Goal: Task Accomplishment & Management: Manage account settings

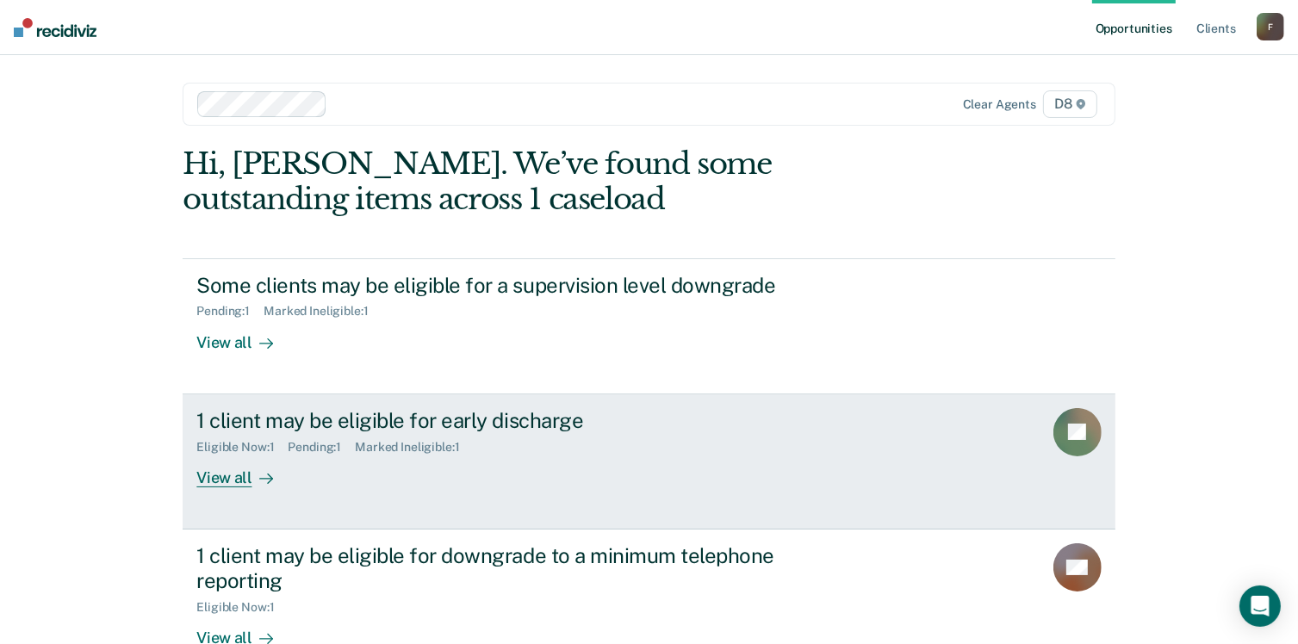
click at [232, 475] on div "View all" at bounding box center [244, 471] width 96 height 34
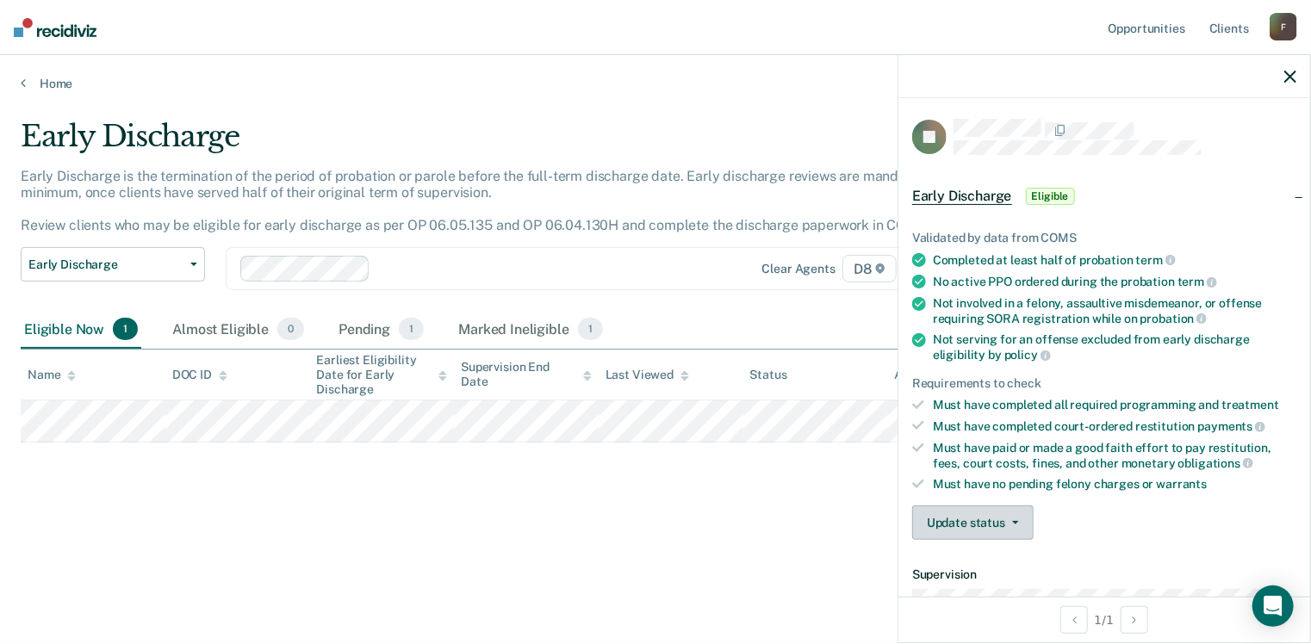
click at [1003, 508] on button "Update status" at bounding box center [972, 523] width 121 height 34
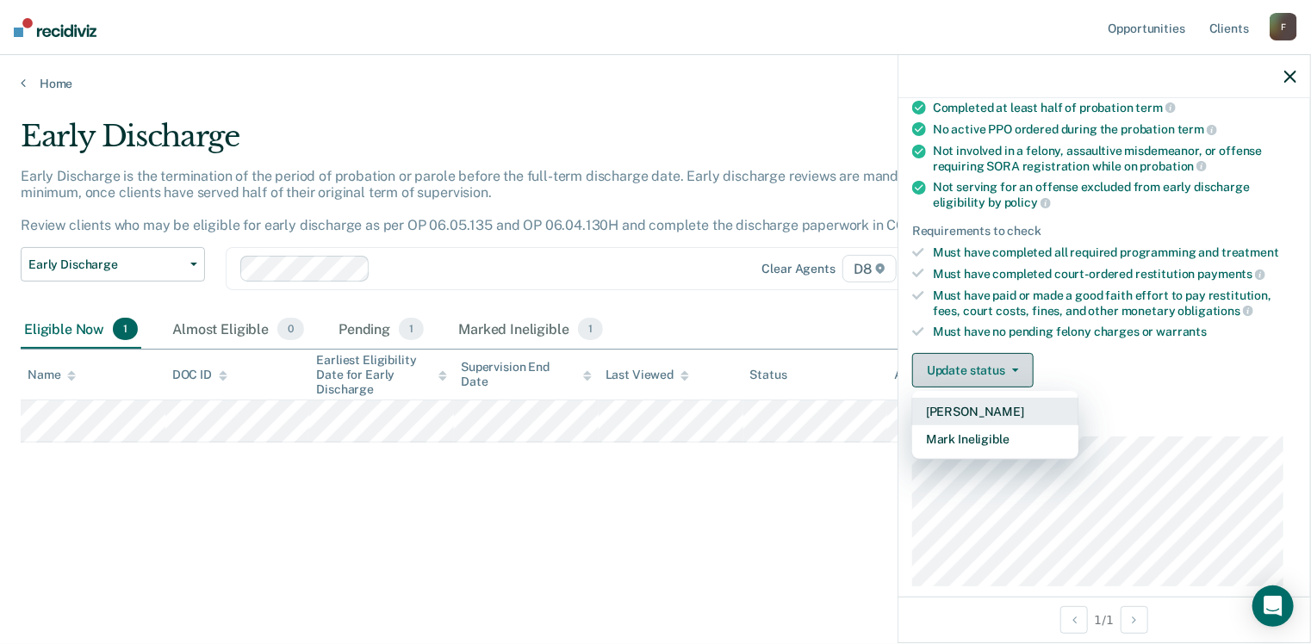
scroll to position [172, 0]
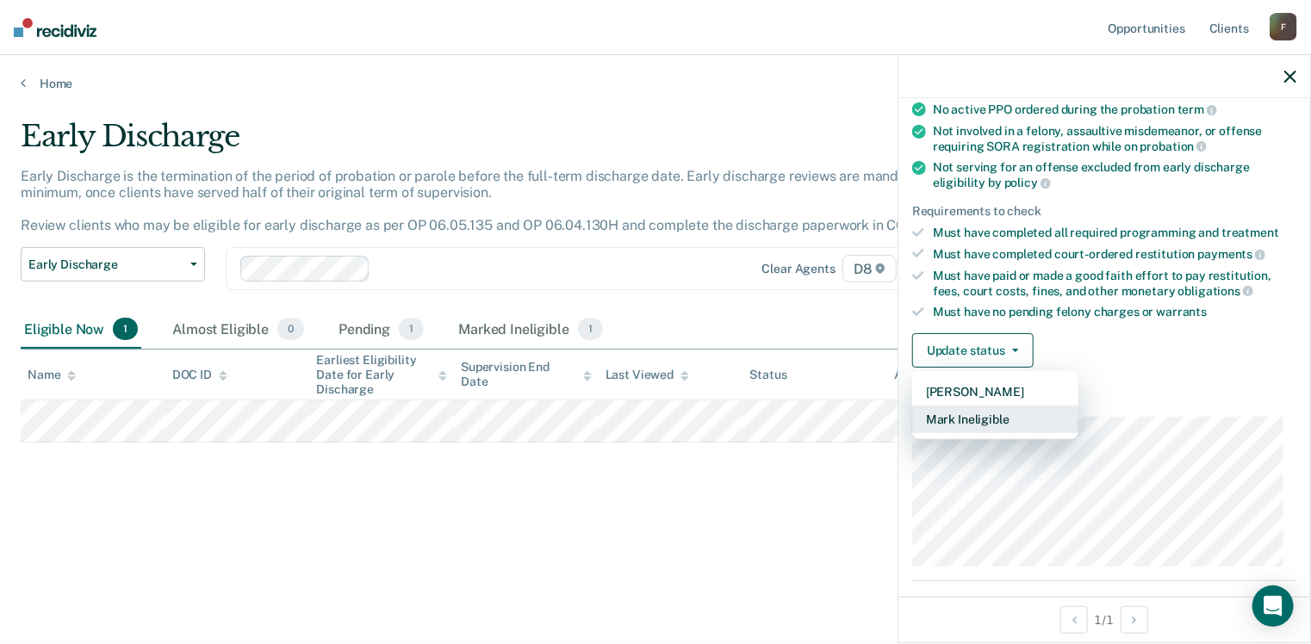
click at [986, 414] on button "Mark Ineligible" at bounding box center [995, 420] width 166 height 28
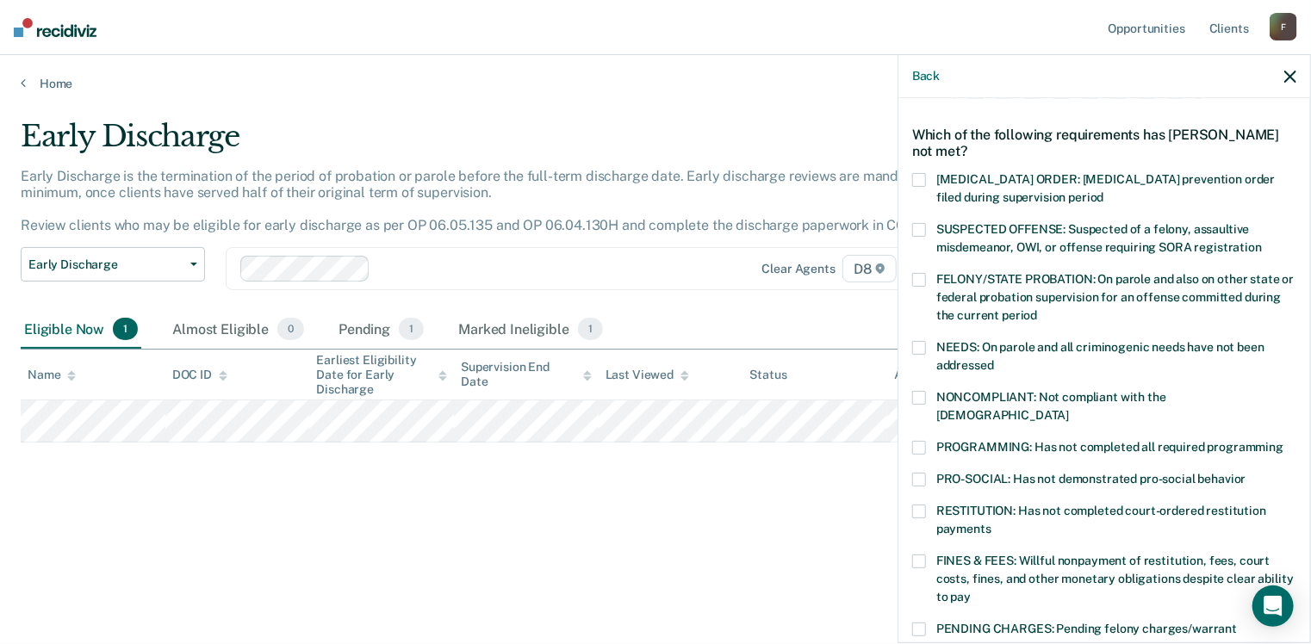
scroll to position [86, 0]
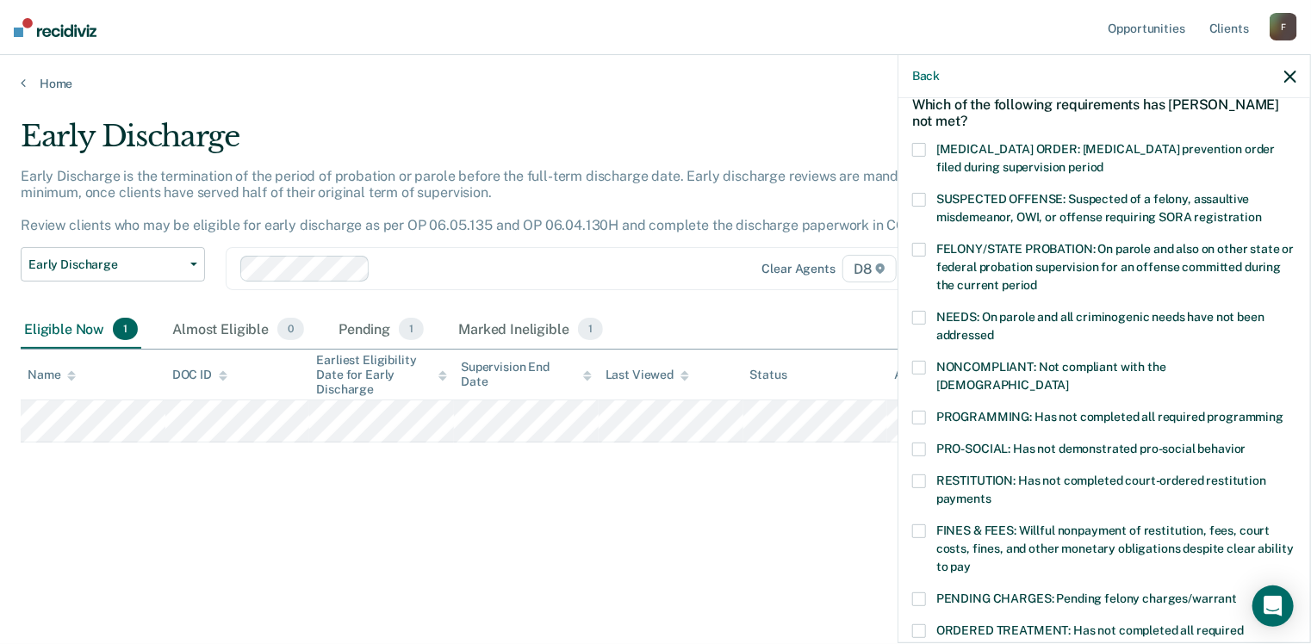
click at [923, 525] on span at bounding box center [919, 532] width 14 height 14
click at [971, 561] on input "FINES & FEES: Willful nonpayment of restitution, fees, court costs, fines, and …" at bounding box center [971, 561] width 0 height 0
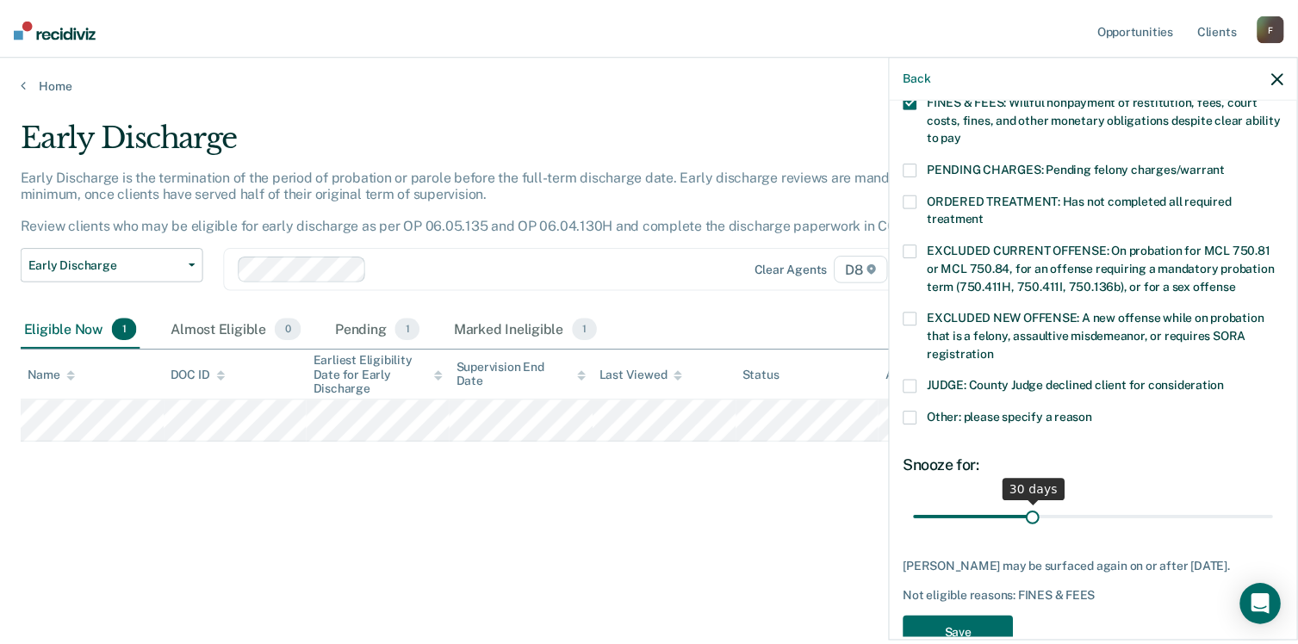
scroll to position [541, 0]
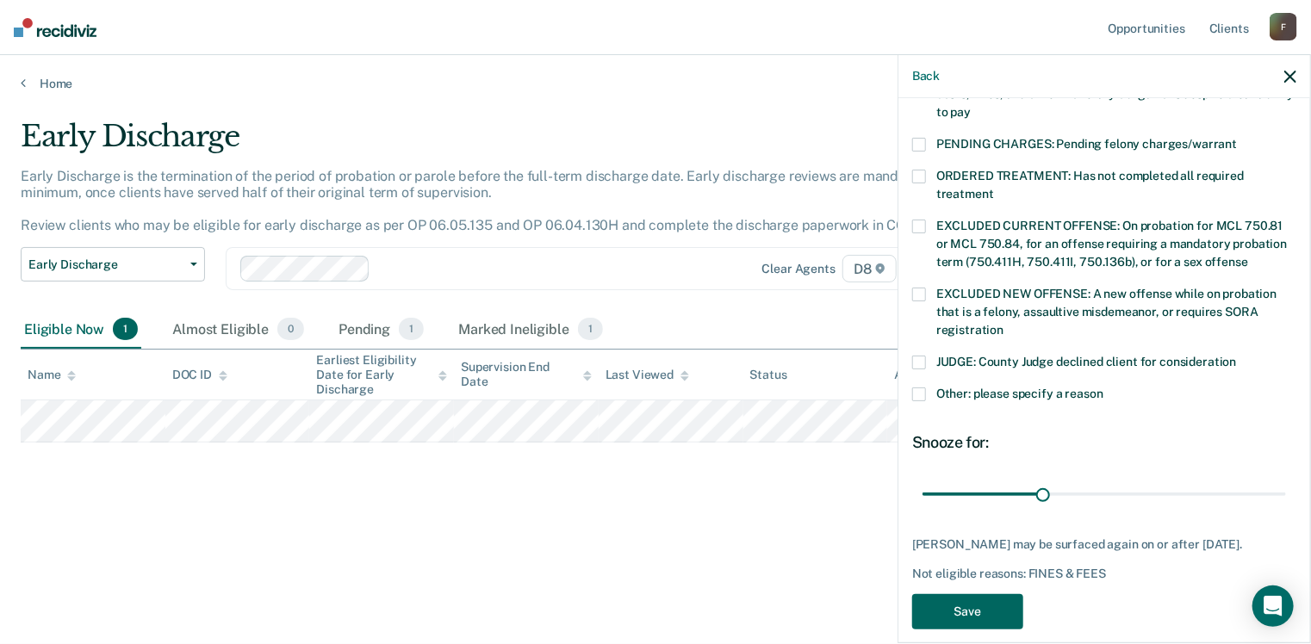
click at [992, 594] on button "Save" at bounding box center [967, 611] width 111 height 35
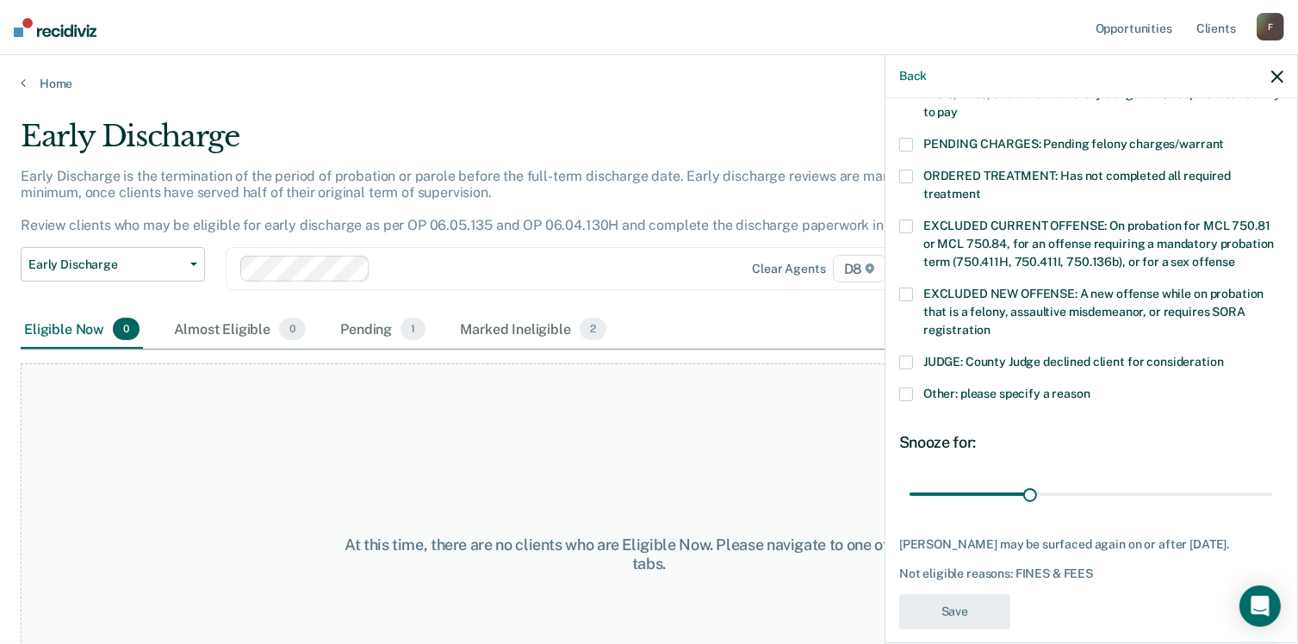
scroll to position [462, 0]
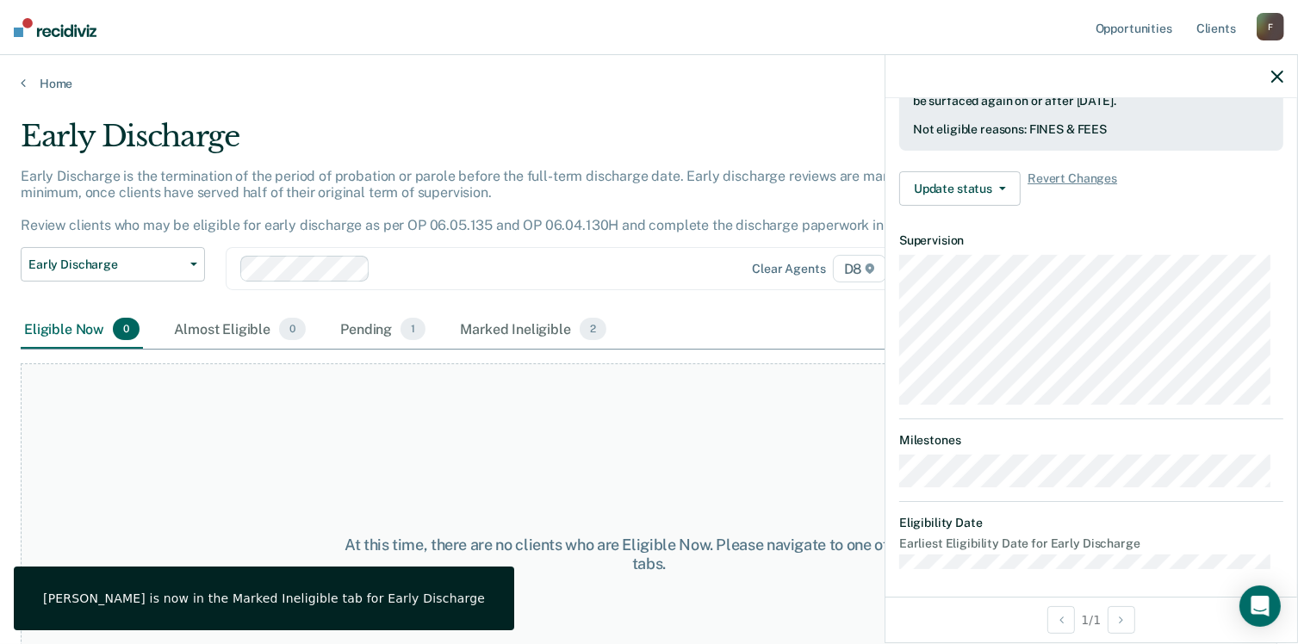
click at [1277, 80] on icon "button" at bounding box center [1277, 77] width 12 height 12
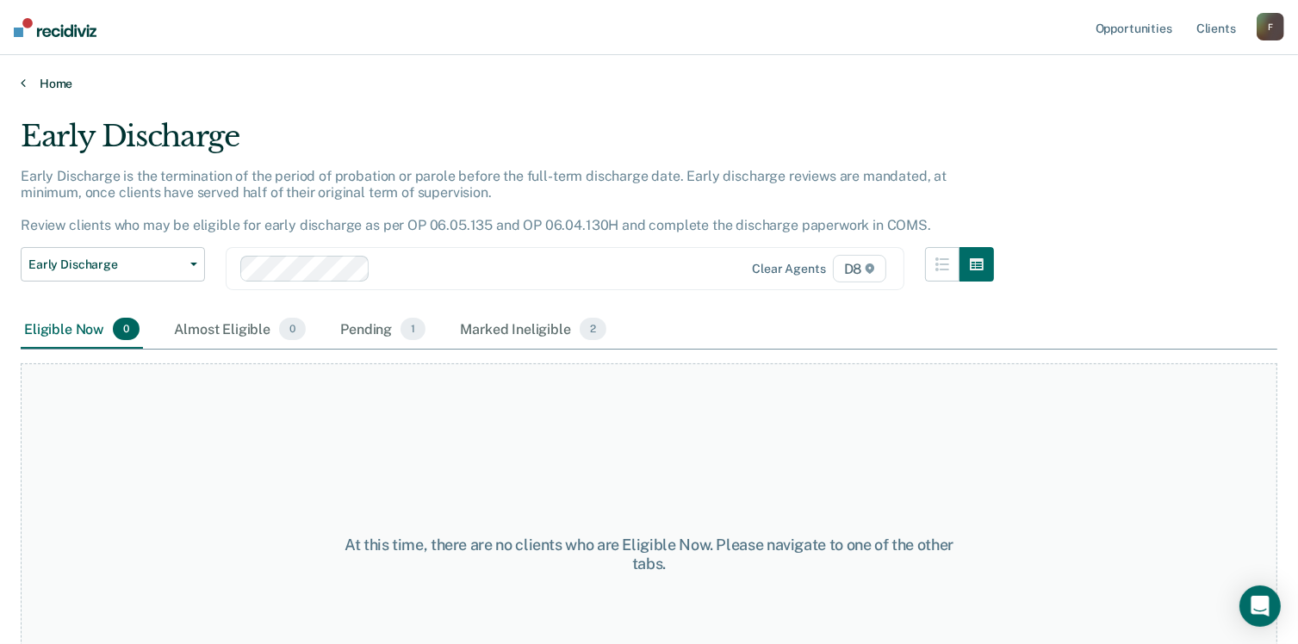
click at [61, 83] on link "Home" at bounding box center [649, 84] width 1257 height 16
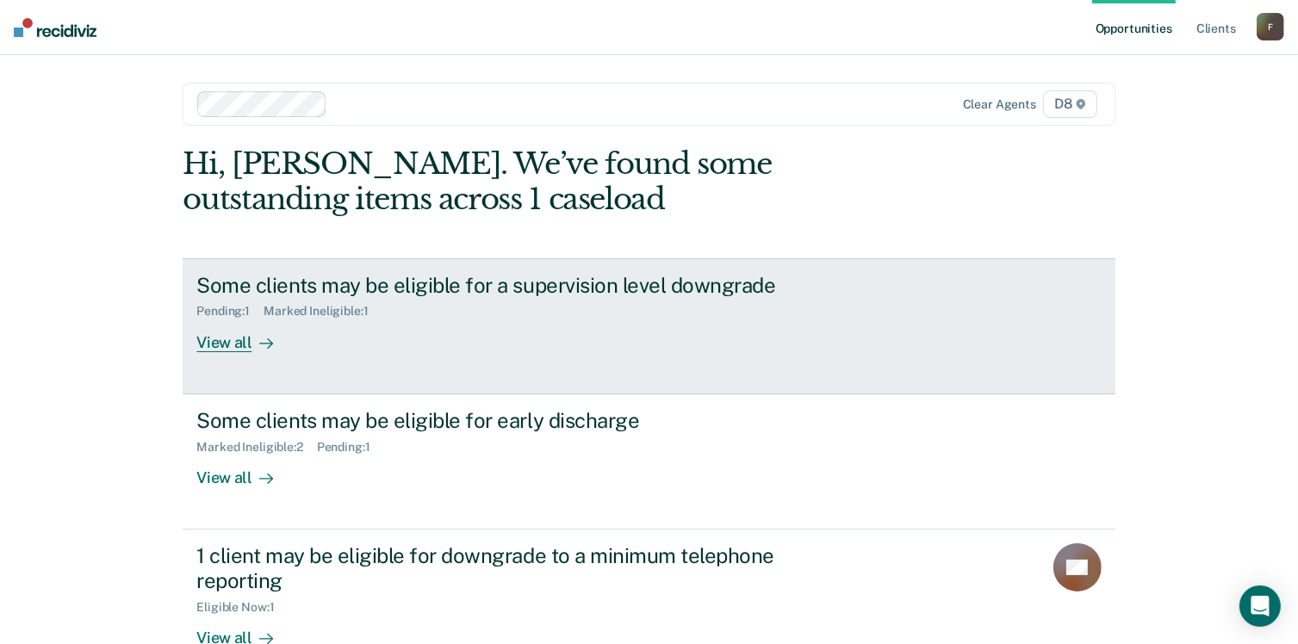
click at [240, 335] on div "View all" at bounding box center [244, 336] width 96 height 34
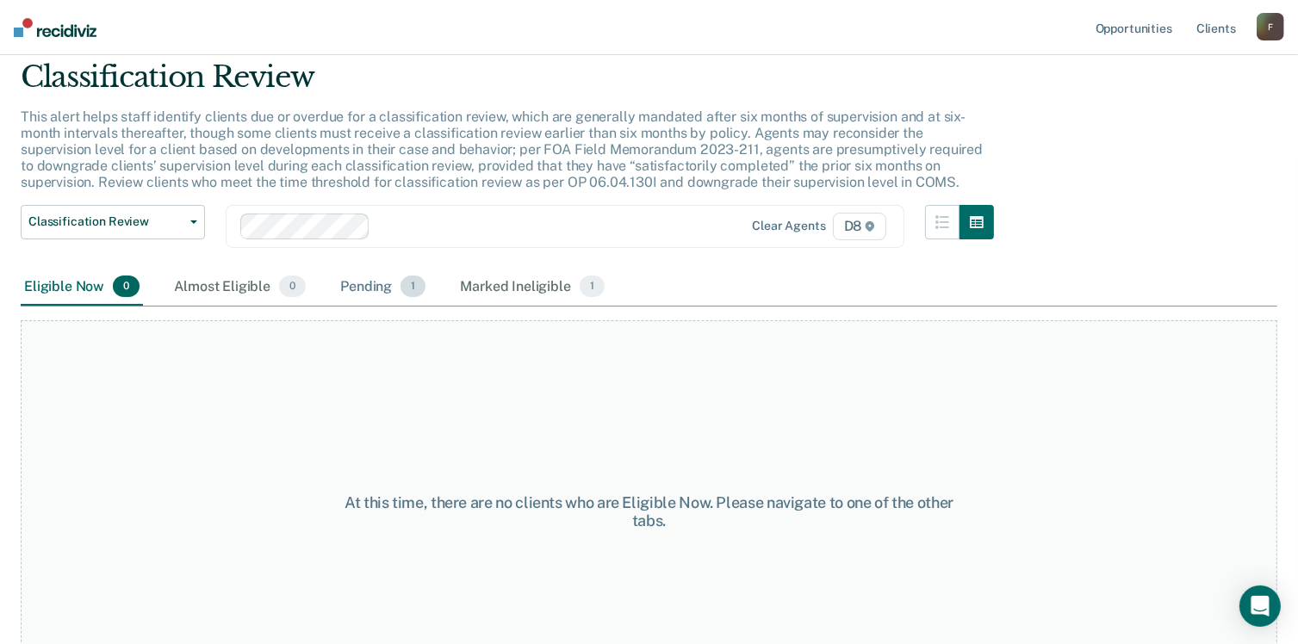
scroll to position [30, 0]
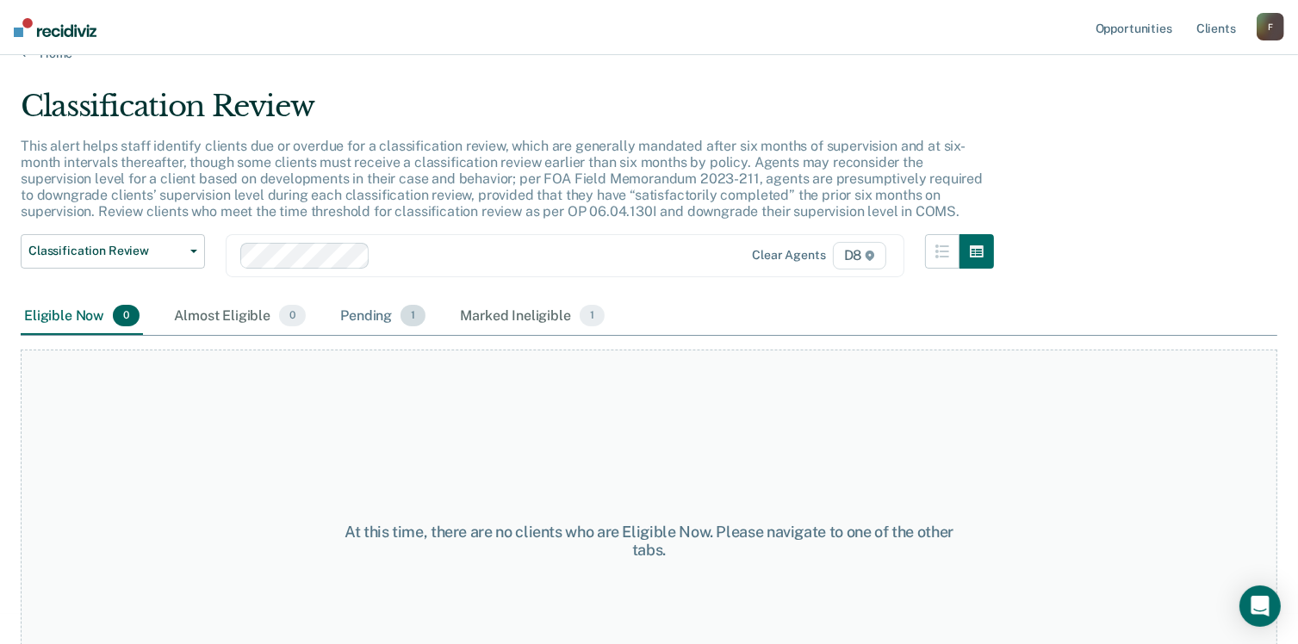
click at [387, 321] on div "Pending 1" at bounding box center [383, 317] width 92 height 38
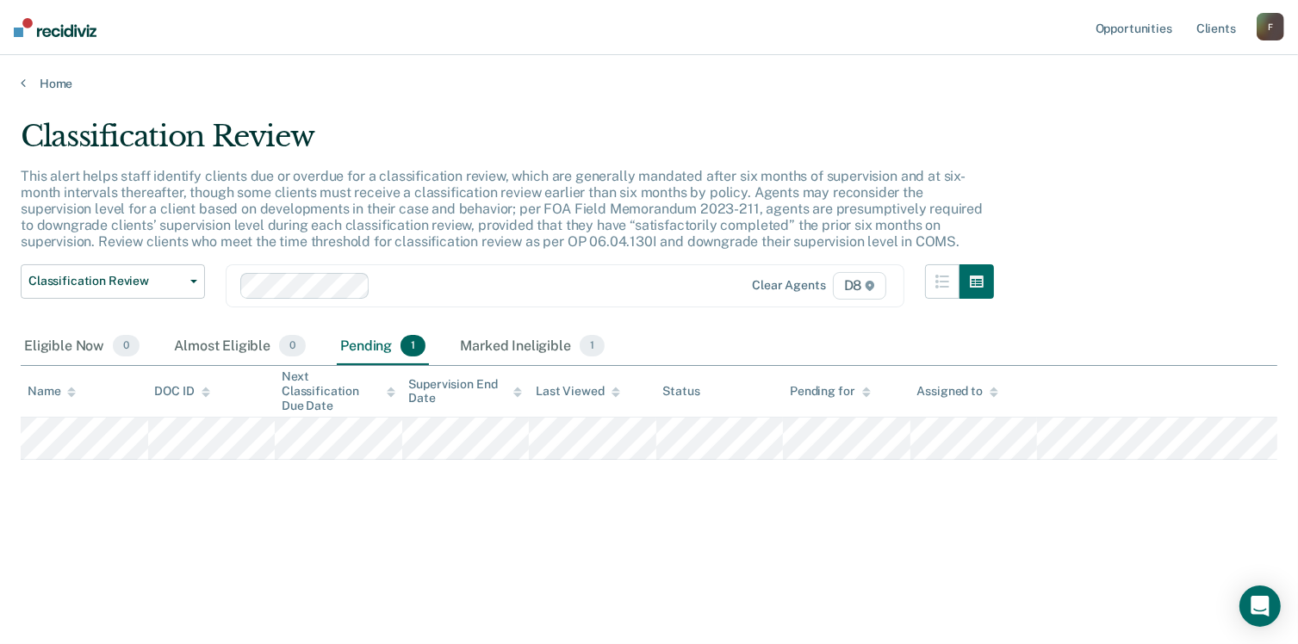
scroll to position [0, 0]
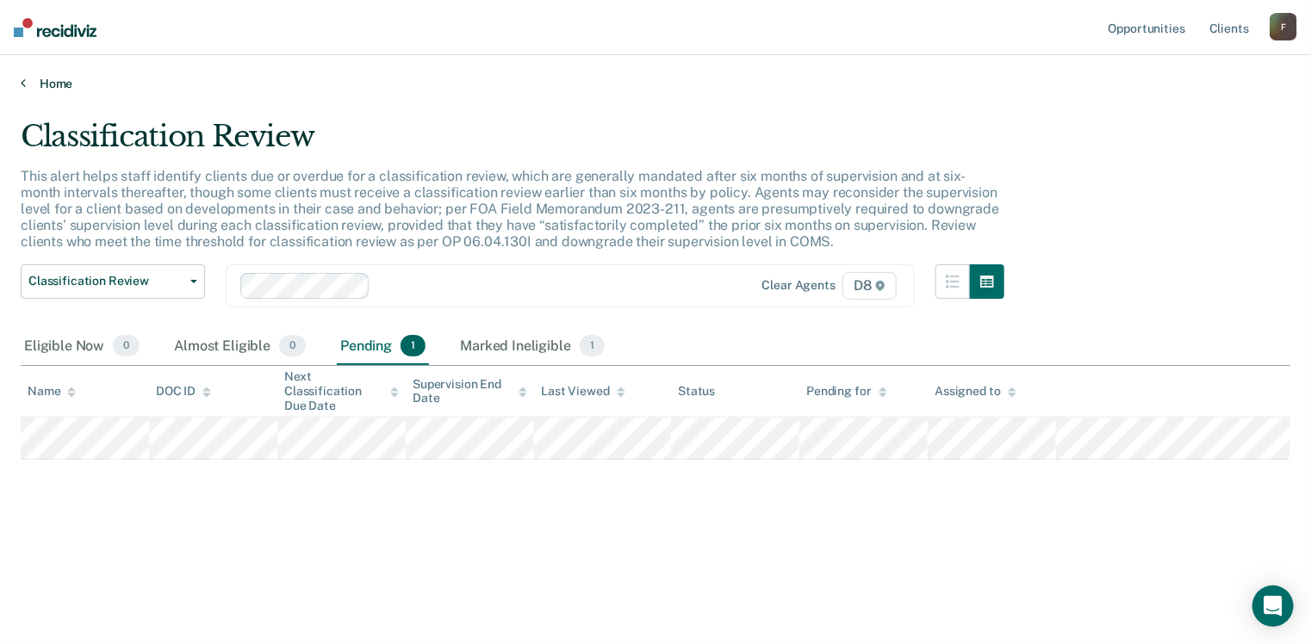
click at [61, 85] on link "Home" at bounding box center [656, 84] width 1270 height 16
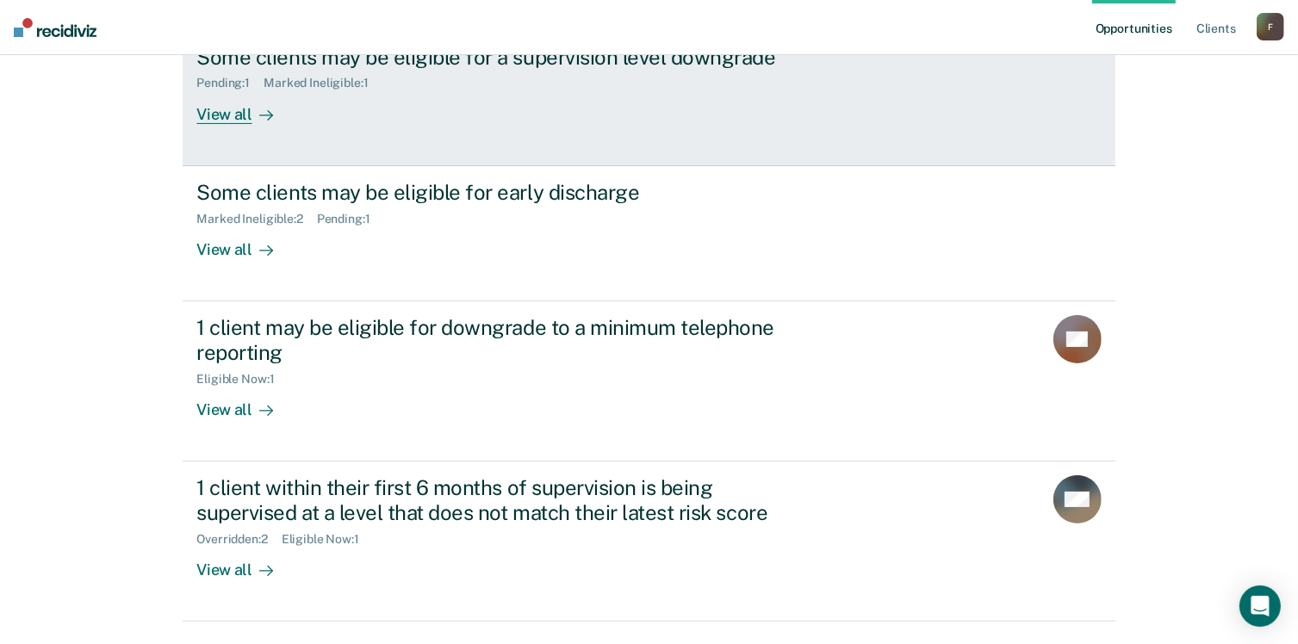
scroll to position [258, 0]
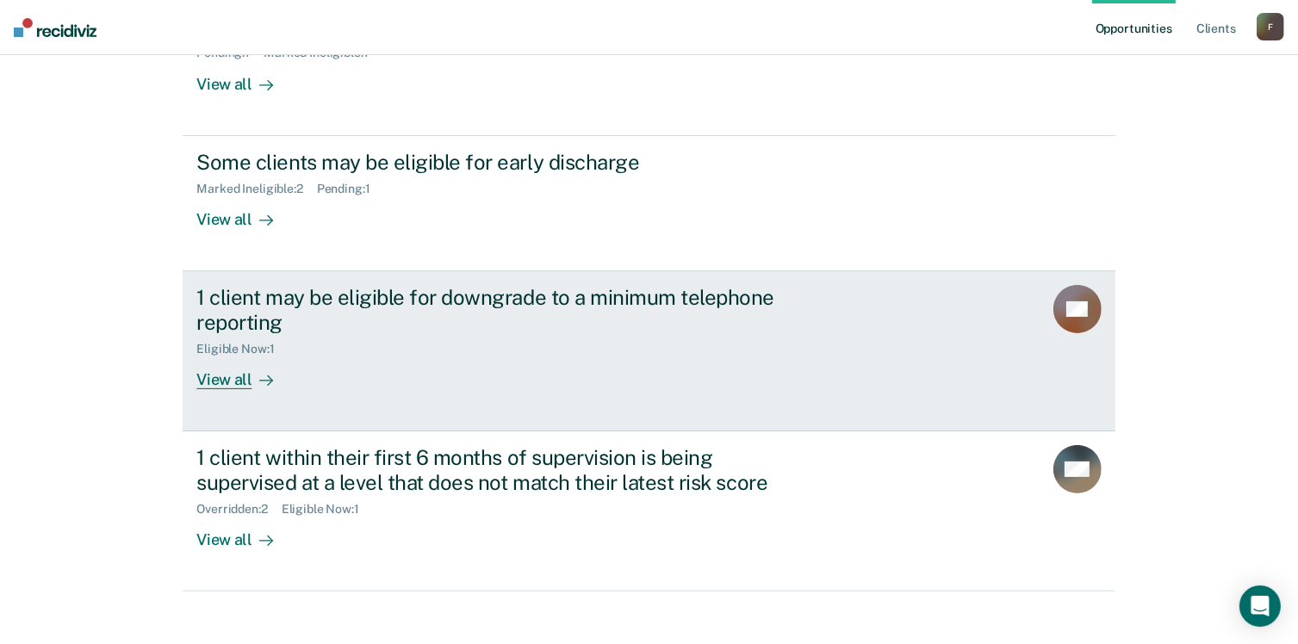
click at [378, 328] on div "1 client may be eligible for downgrade to a minimum telephone reporting" at bounding box center [498, 310] width 605 height 50
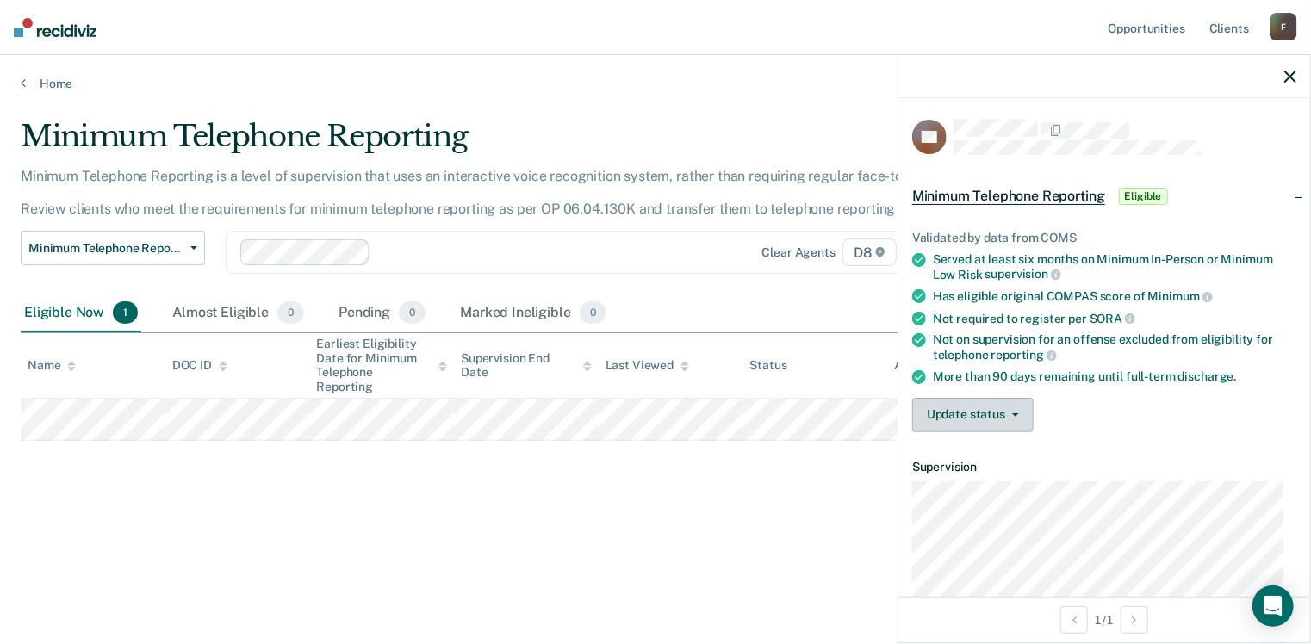
click at [1018, 421] on button "Update status" at bounding box center [972, 415] width 121 height 34
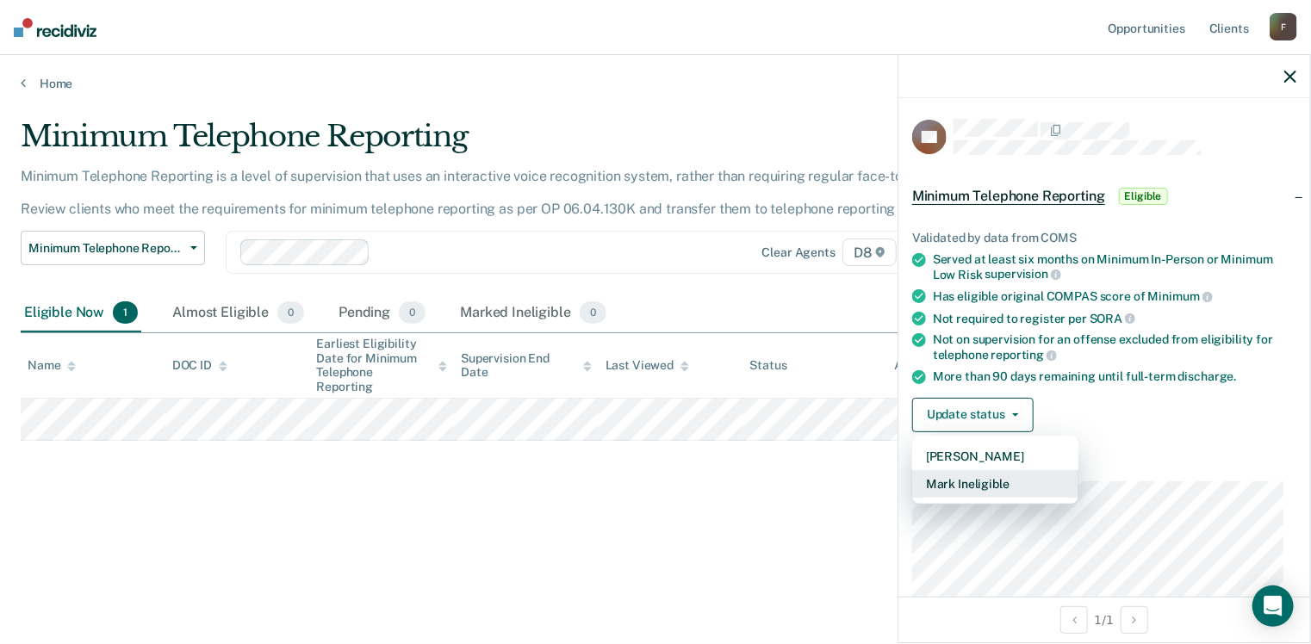
click at [995, 472] on button "Mark Ineligible" at bounding box center [995, 484] width 166 height 28
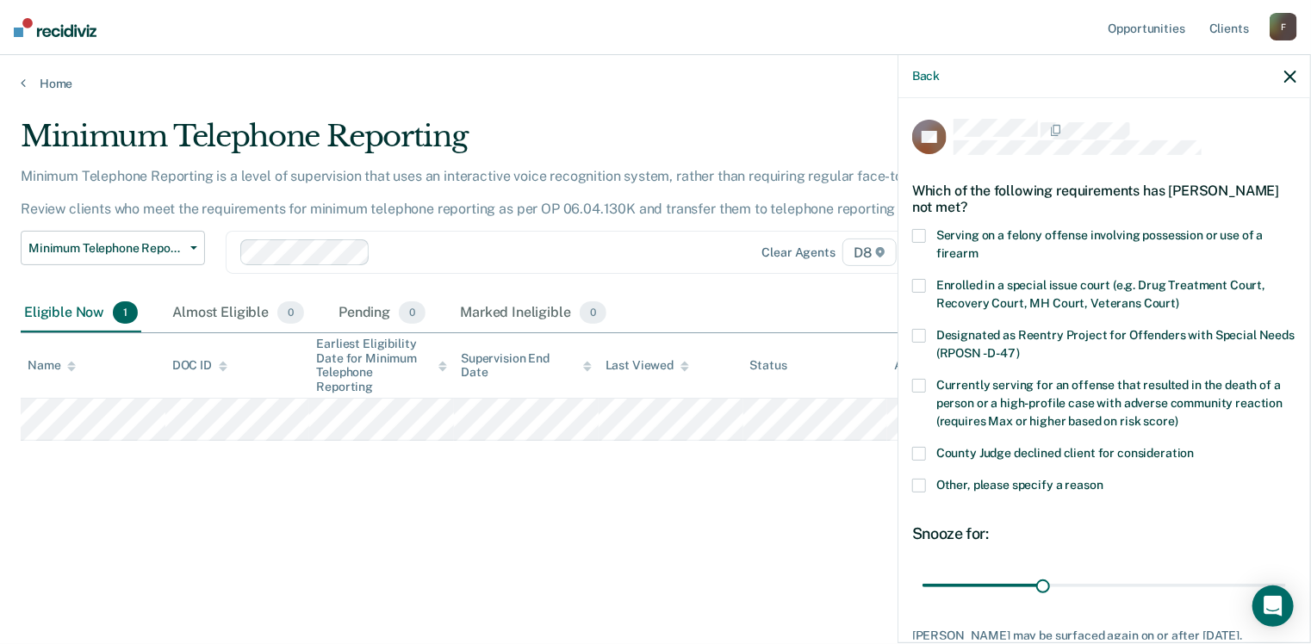
click at [923, 452] on span at bounding box center [919, 454] width 14 height 14
click at [1195, 447] on input "County Judge declined client for consideration" at bounding box center [1195, 447] width 0 height 0
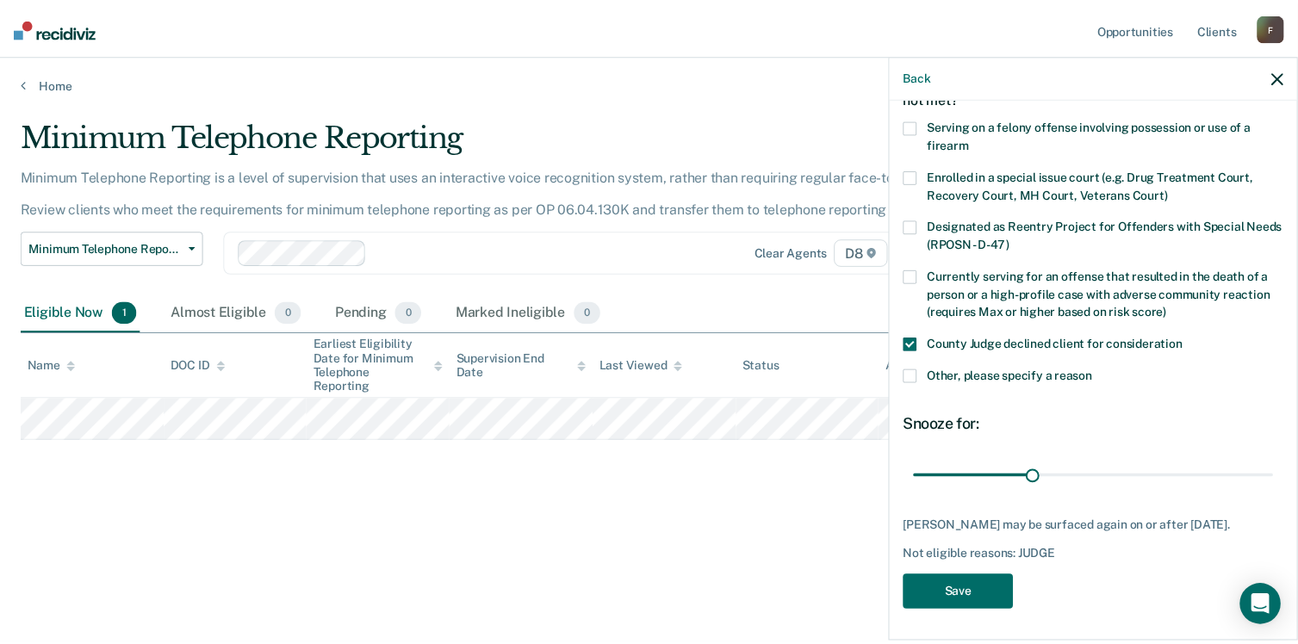
scroll to position [110, 0]
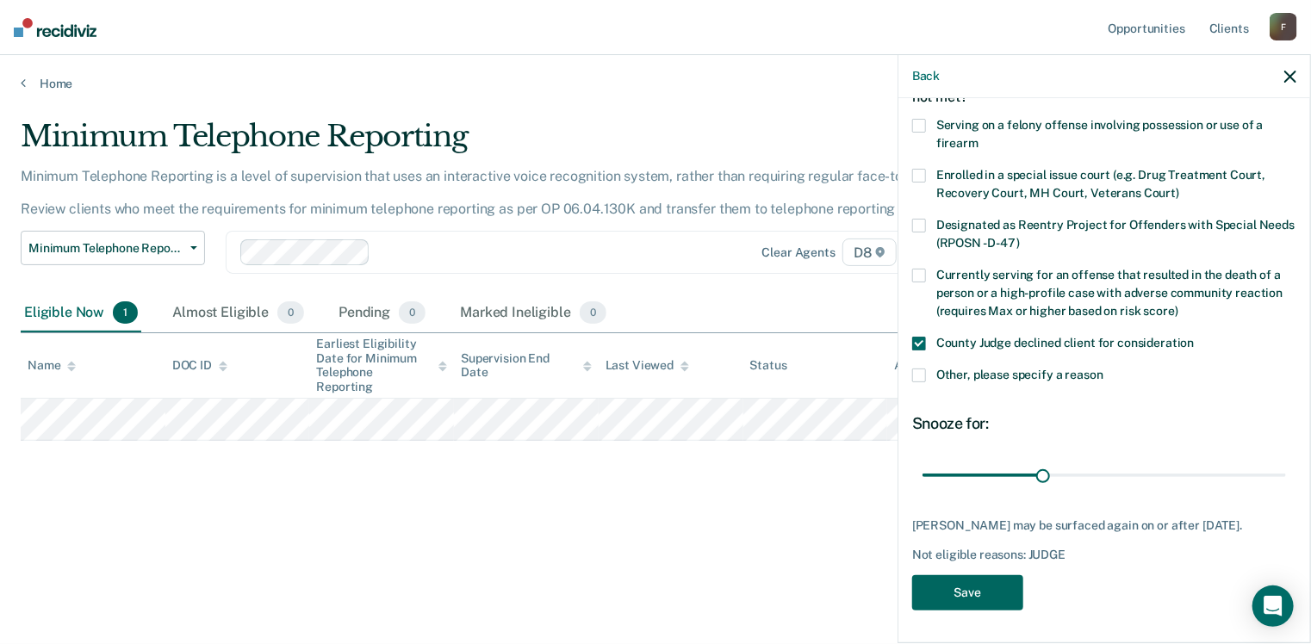
click at [992, 585] on button "Save" at bounding box center [967, 592] width 111 height 35
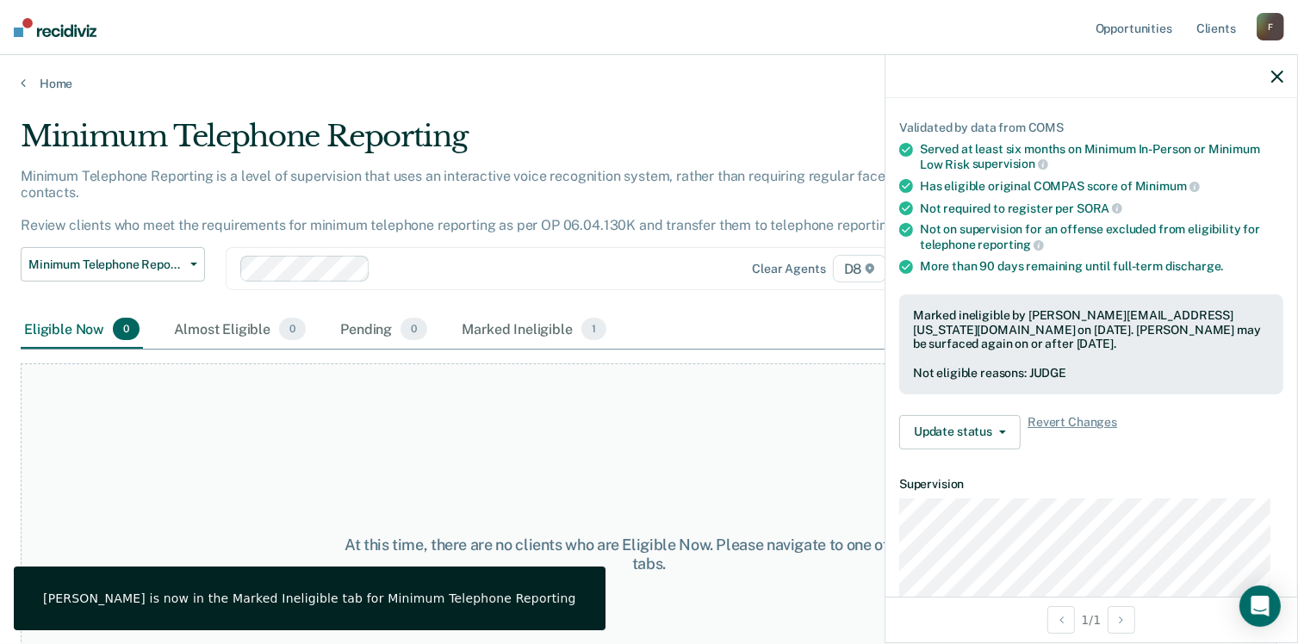
click at [1278, 80] on icon "button" at bounding box center [1277, 77] width 12 height 12
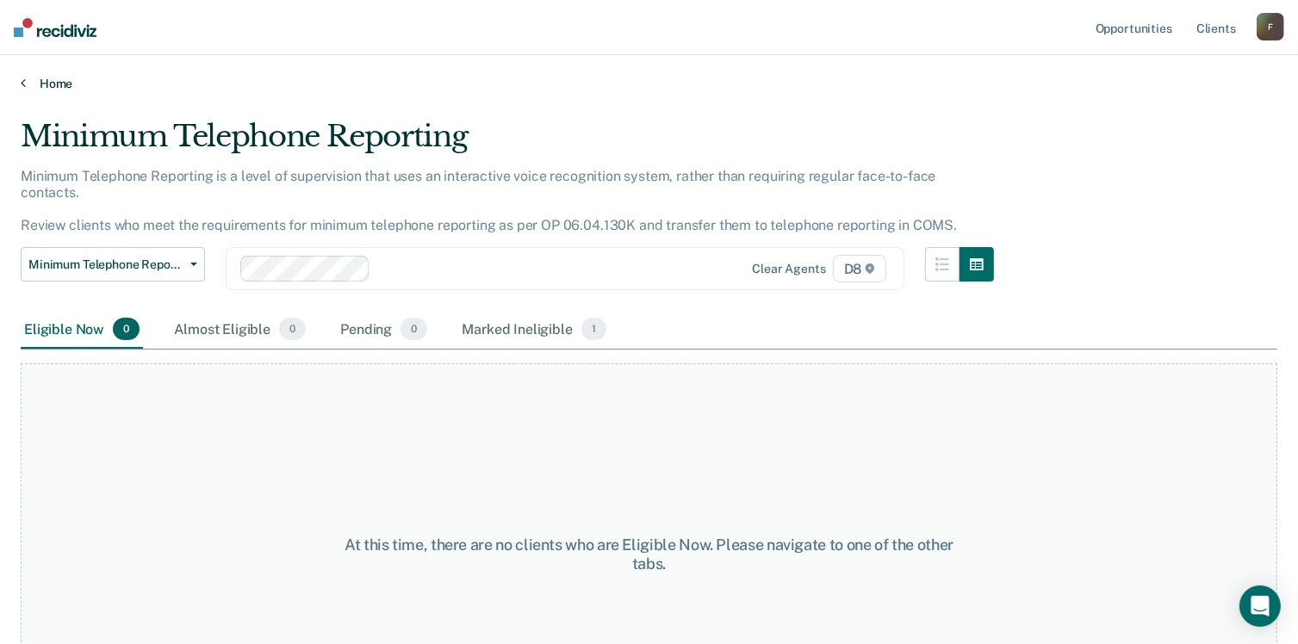
click at [69, 82] on link "Home" at bounding box center [649, 84] width 1257 height 16
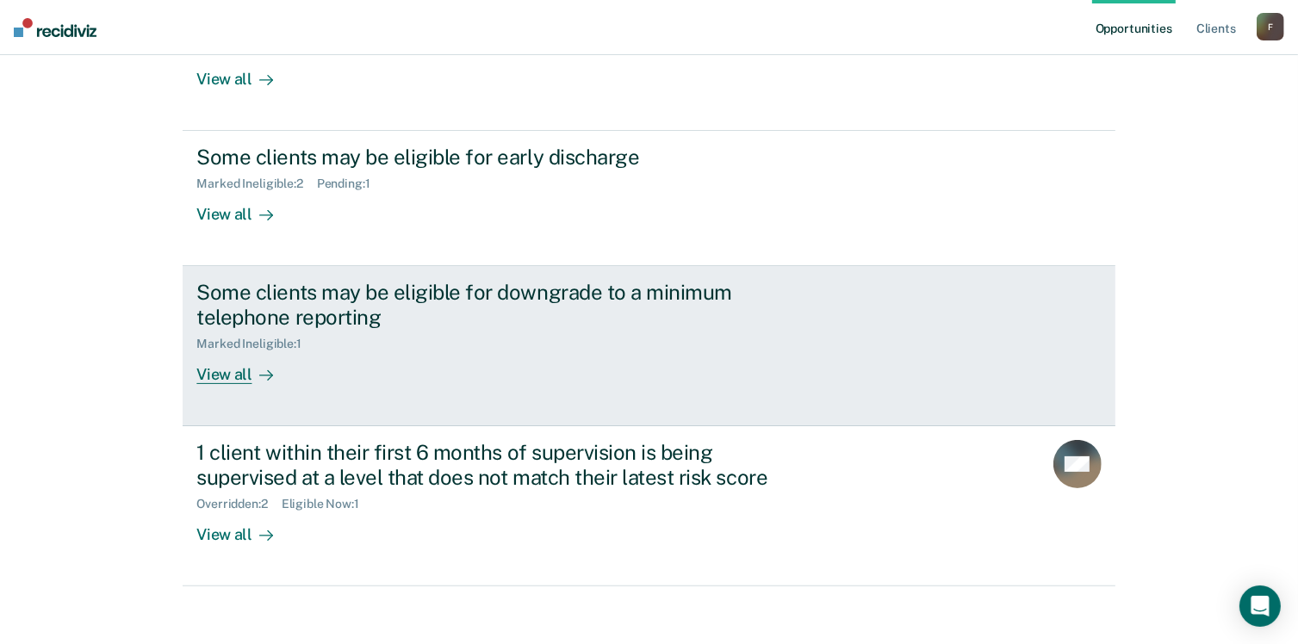
scroll to position [273, 0]
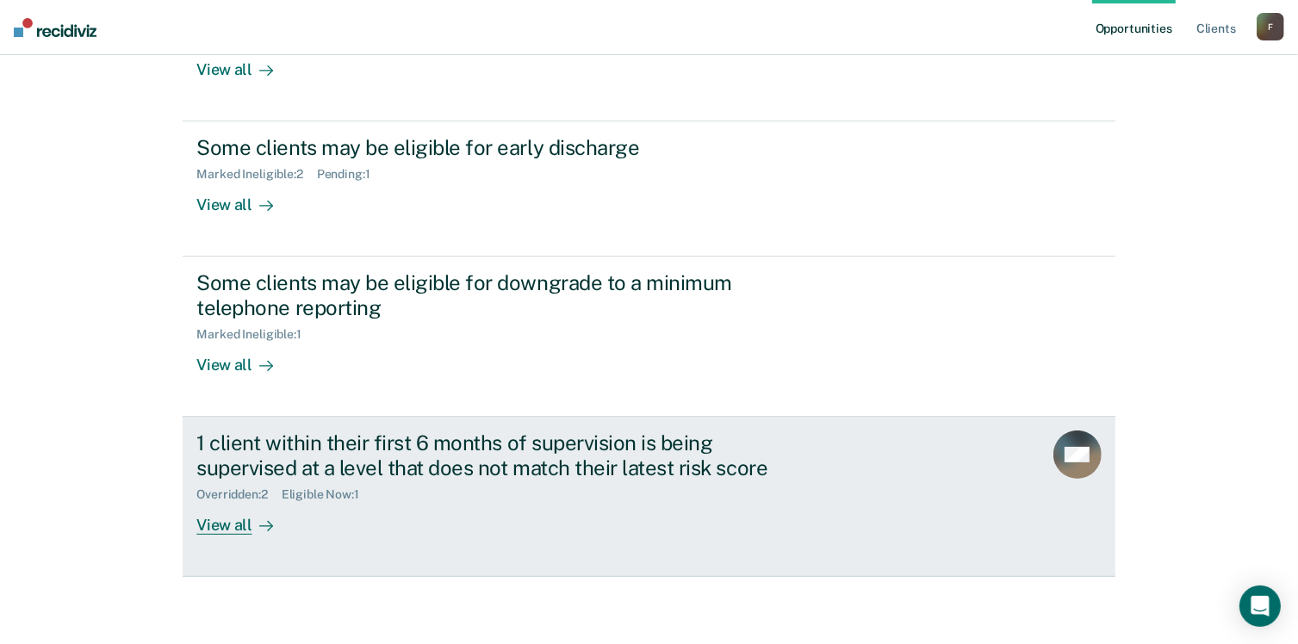
click at [447, 459] on div "1 client within their first 6 months of supervision is being supervised at a le…" at bounding box center [498, 456] width 605 height 50
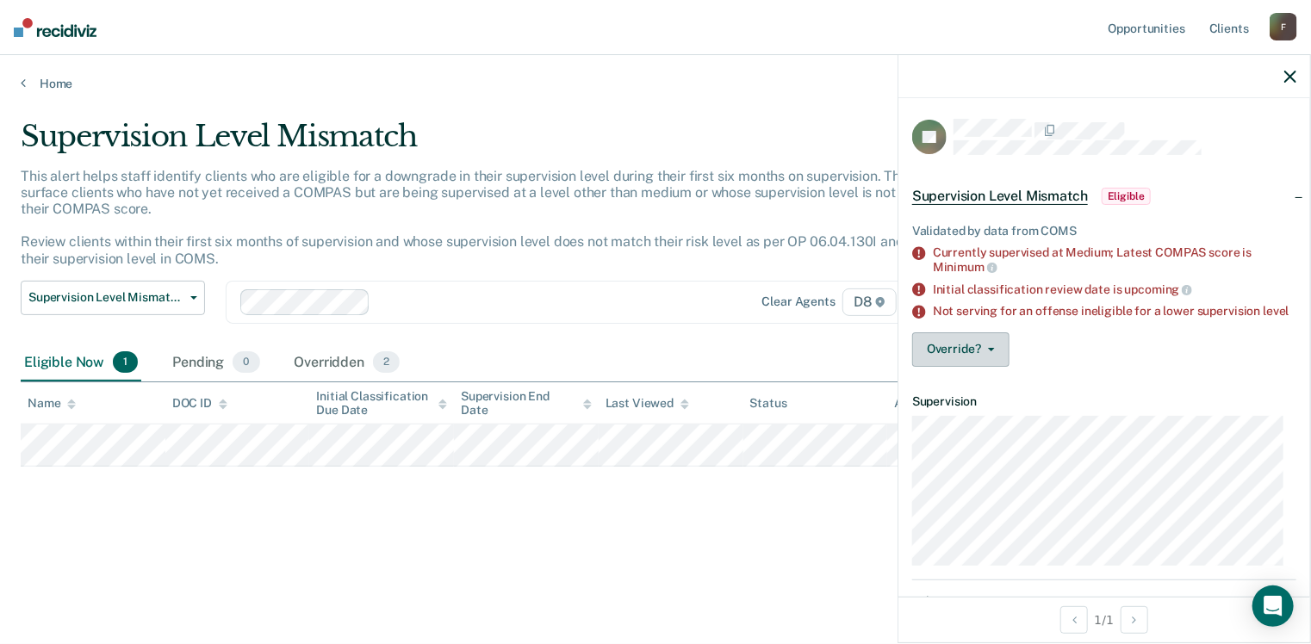
click at [985, 351] on span "button" at bounding box center [988, 349] width 14 height 3
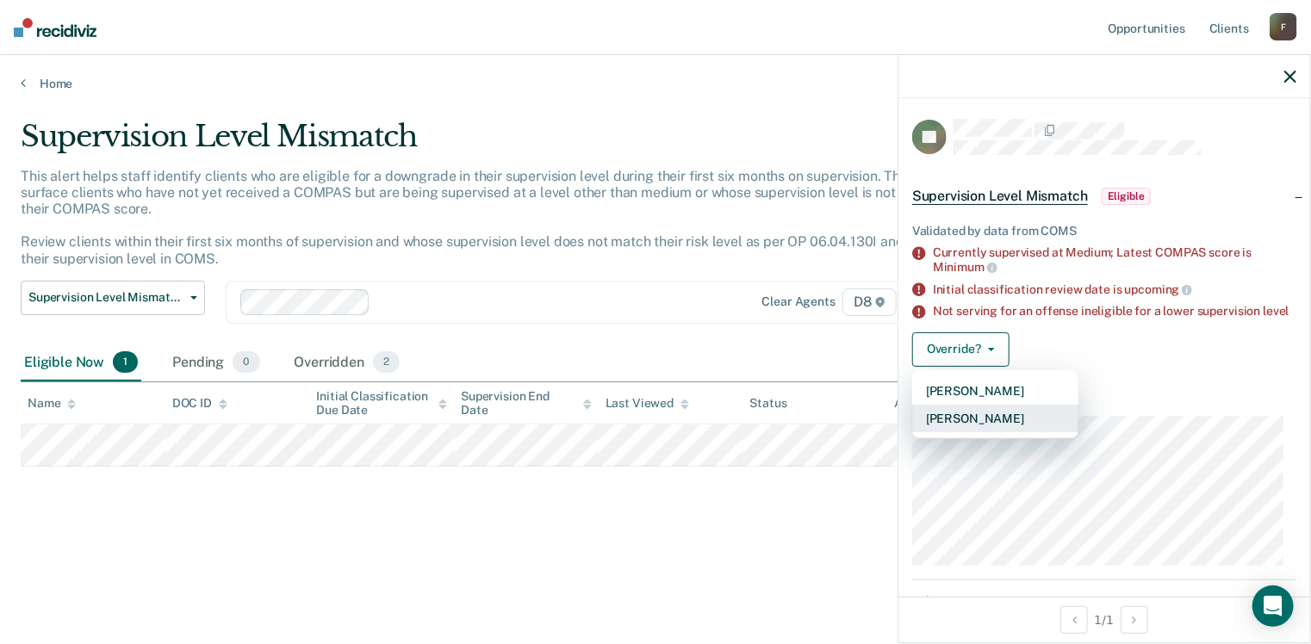
click at [980, 432] on button "[PERSON_NAME]" at bounding box center [995, 419] width 166 height 28
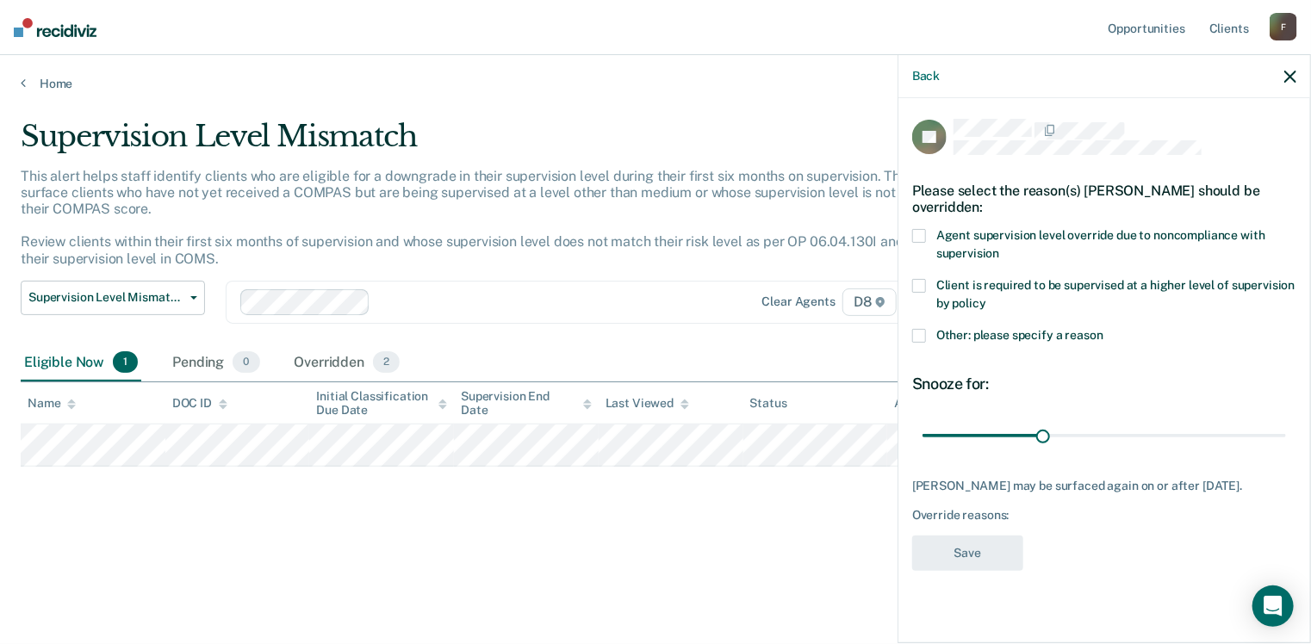
click at [965, 229] on label "Agent supervision level override due to noncompliance with supervision" at bounding box center [1104, 247] width 384 height 36
click at [999, 247] on input "Agent supervision level override due to noncompliance with supervision" at bounding box center [999, 247] width 0 height 0
click at [981, 538] on button "Save" at bounding box center [967, 553] width 111 height 35
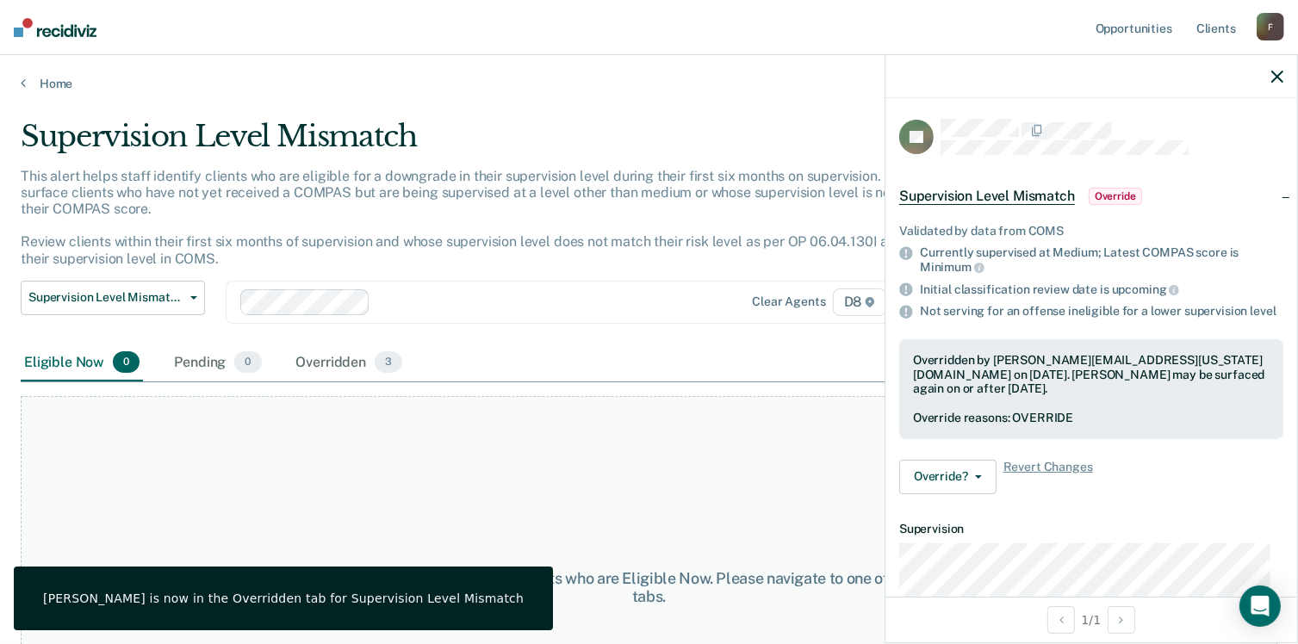
click at [1279, 74] on icon "button" at bounding box center [1277, 77] width 12 height 12
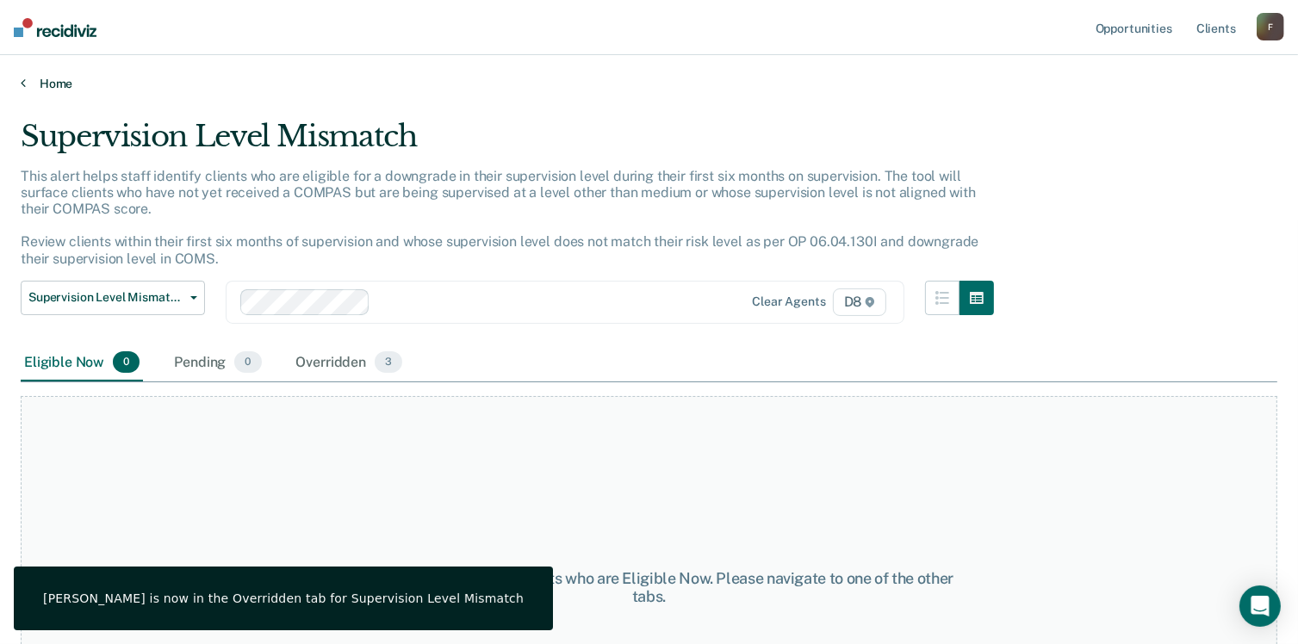
click at [49, 79] on link "Home" at bounding box center [649, 84] width 1257 height 16
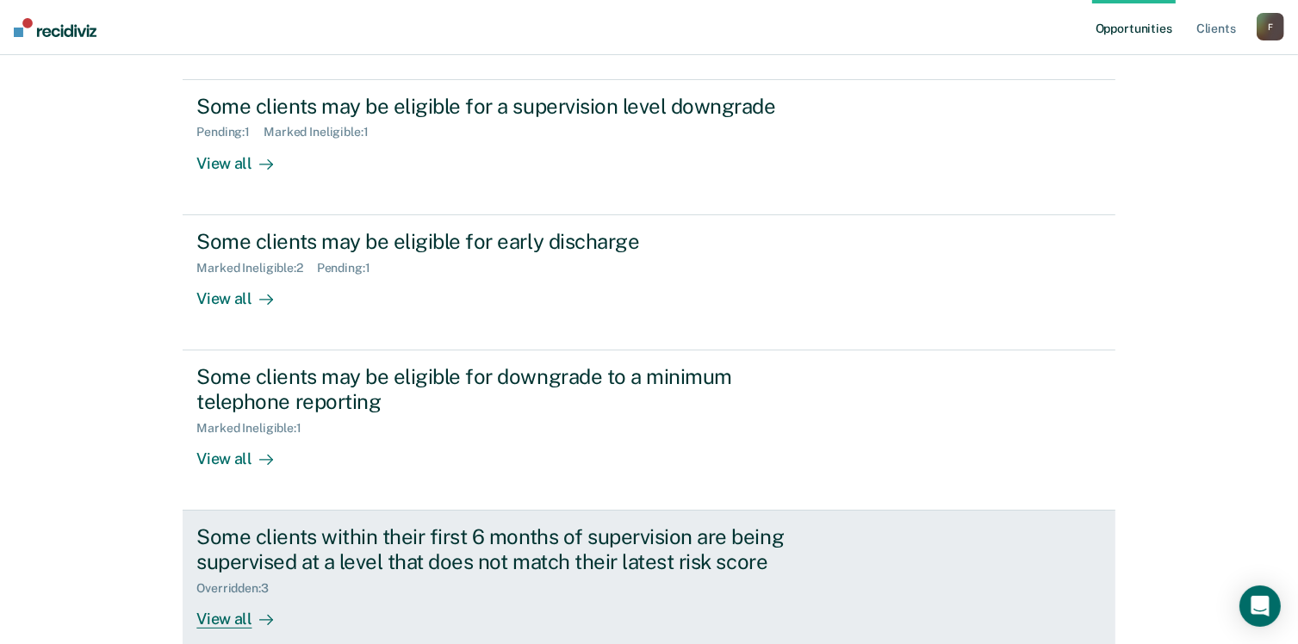
scroll to position [273, 0]
